Goal: Navigation & Orientation: Find specific page/section

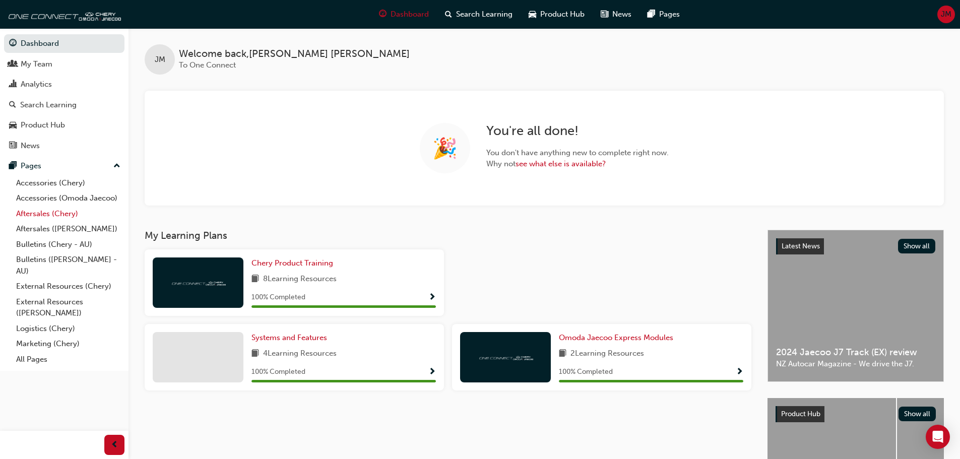
click at [36, 212] on link "Aftersales (Chery)" at bounding box center [68, 214] width 112 height 16
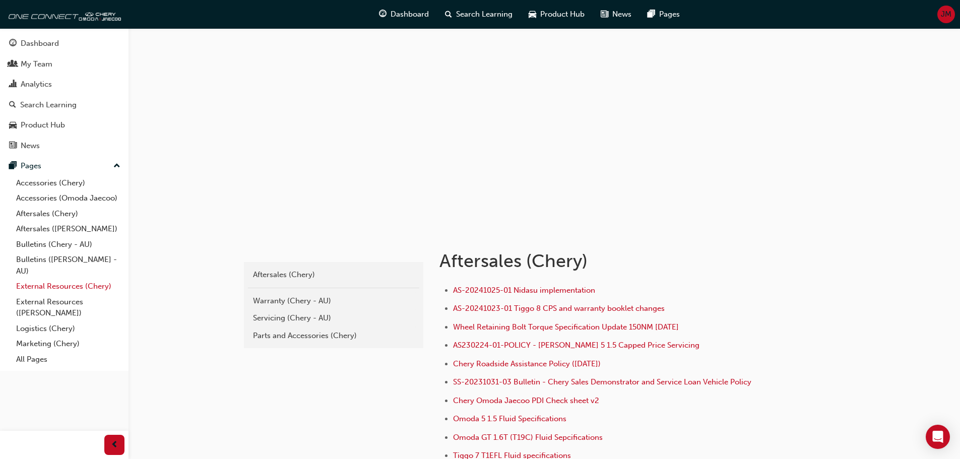
click at [69, 283] on link "External Resources (Chery)" at bounding box center [68, 287] width 112 height 16
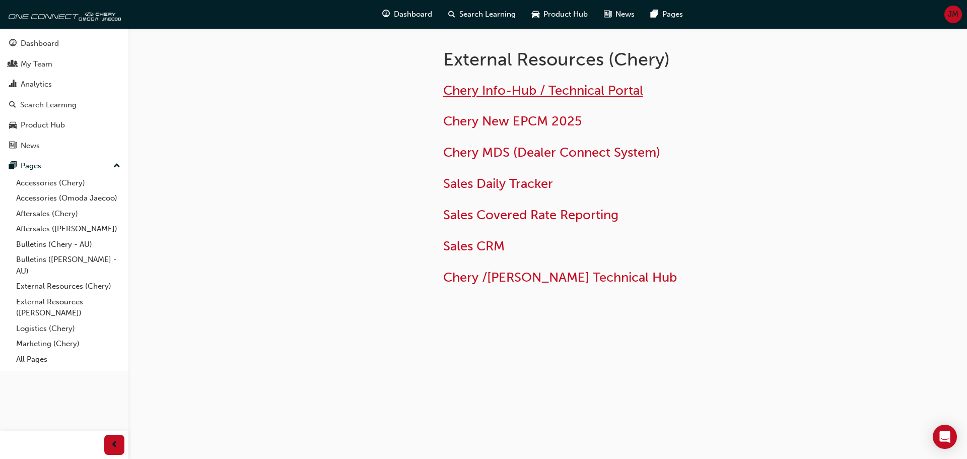
click at [512, 93] on span "Chery Info-Hub / Technical Portal" at bounding box center [543, 91] width 200 height 16
